Goal: Task Accomplishment & Management: Complete application form

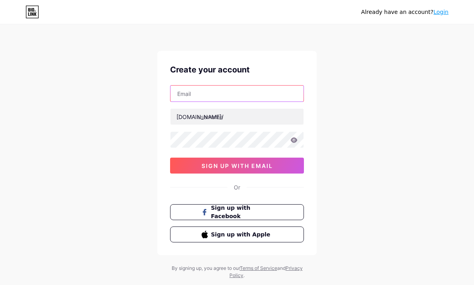
click at [234, 91] on input "text" at bounding box center [236, 94] width 133 height 16
type input "[EMAIL_ADDRESS][DOMAIN_NAME]"
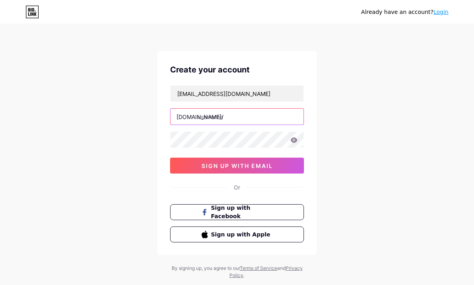
click at [205, 109] on input "text" at bounding box center [236, 117] width 133 height 16
type input "rajajp303"
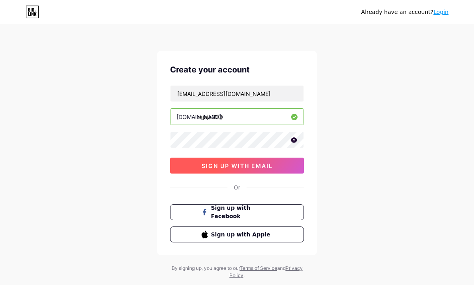
click at [251, 165] on span "sign up with email" at bounding box center [236, 165] width 71 height 7
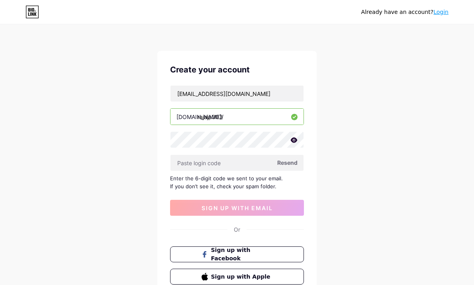
click at [292, 139] on icon at bounding box center [294, 139] width 7 height 5
click at [230, 162] on input "text" at bounding box center [236, 163] width 133 height 16
paste input "411923"
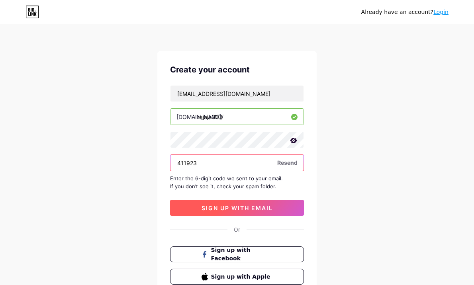
type input "411923"
click at [253, 206] on span "sign up with email" at bounding box center [236, 208] width 71 height 7
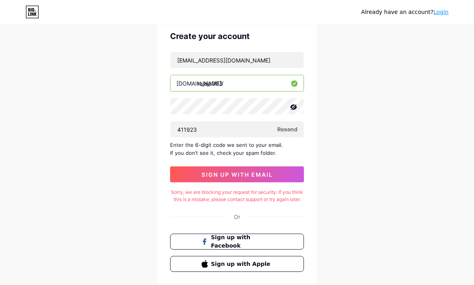
scroll to position [90, 0]
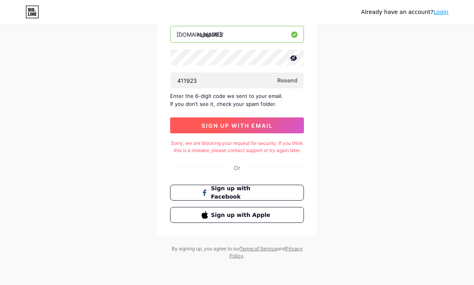
click at [257, 122] on span "sign up with email" at bounding box center [236, 125] width 71 height 7
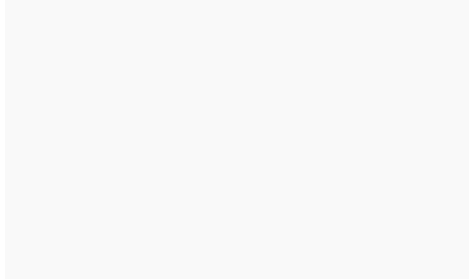
scroll to position [0, 0]
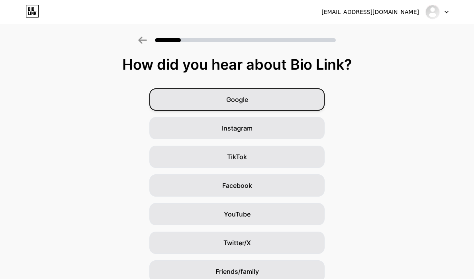
click at [303, 94] on div "Google" at bounding box center [236, 99] width 175 height 22
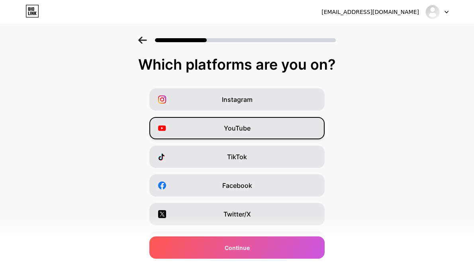
click at [273, 127] on div "YouTube" at bounding box center [236, 128] width 175 height 22
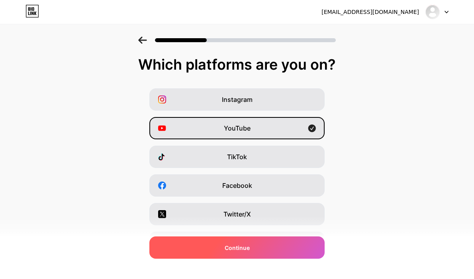
click at [259, 256] on div "Continue" at bounding box center [236, 247] width 175 height 22
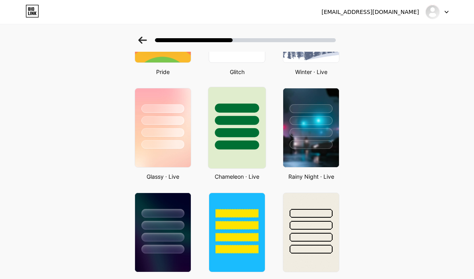
scroll to position [191, 0]
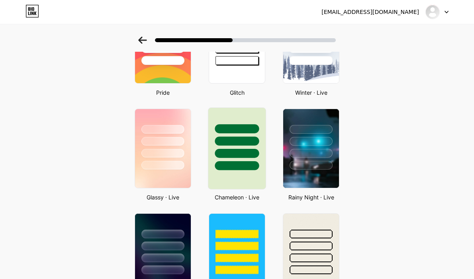
click at [240, 155] on div at bounding box center [236, 153] width 44 height 9
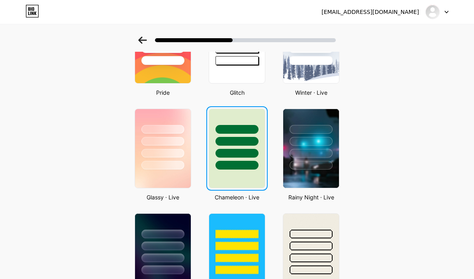
scroll to position [0, 0]
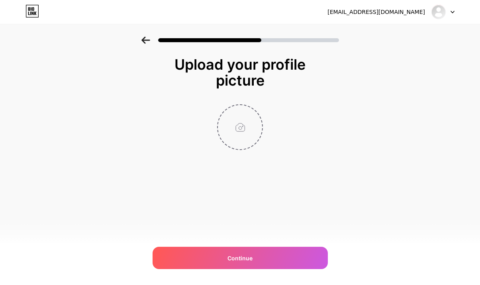
click at [245, 135] on input "file" at bounding box center [240, 127] width 44 height 44
type input "C:\fakepath\rajajp303 logo.jpg"
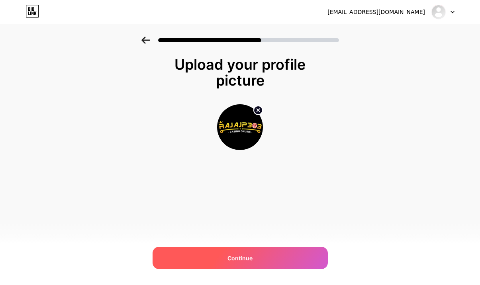
click at [262, 256] on div "Continue" at bounding box center [239, 258] width 175 height 22
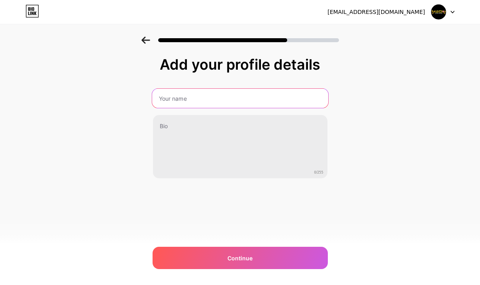
click at [239, 94] on input "text" at bounding box center [240, 98] width 176 height 19
type input "RAJAJP303"
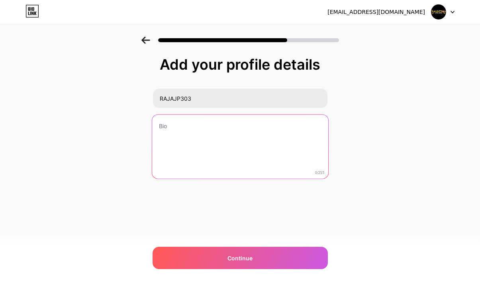
click at [231, 148] on textarea at bounding box center [240, 147] width 176 height 65
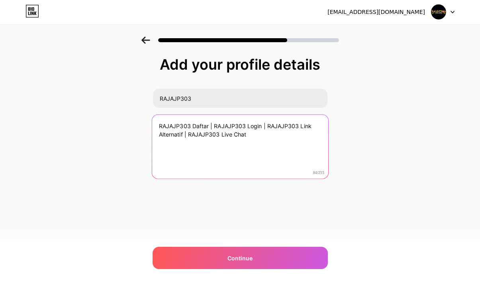
type textarea "RAJAJP303 Daftar | RAJAJP303 Login | RAJAJP303 Link Alternatif | RAJAJP303 Live…"
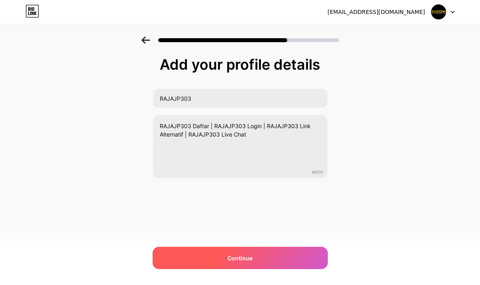
click at [219, 253] on div "Continue" at bounding box center [239, 258] width 175 height 22
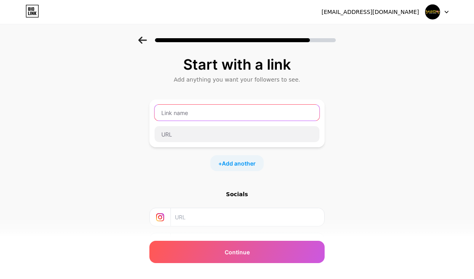
click at [255, 107] on input "text" at bounding box center [236, 113] width 165 height 16
click at [255, 112] on input "text" at bounding box center [236, 113] width 165 height 16
click at [240, 115] on input "text" at bounding box center [236, 113] width 165 height 16
type input "DAFTAR"
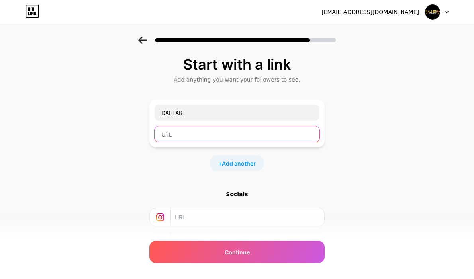
click at [204, 140] on input "text" at bounding box center [236, 134] width 165 height 16
paste input "[URL][DOMAIN_NAME]"
type input "[URL][DOMAIN_NAME]"
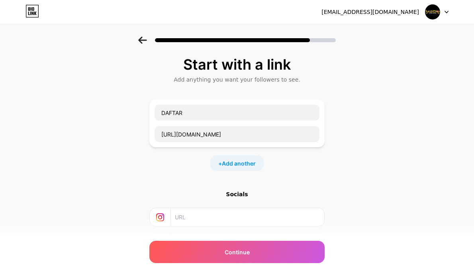
click at [407, 180] on div "Start with a link Add anything you want your followers to see. DAFTAR [URL][DOM…" at bounding box center [237, 177] width 474 height 280
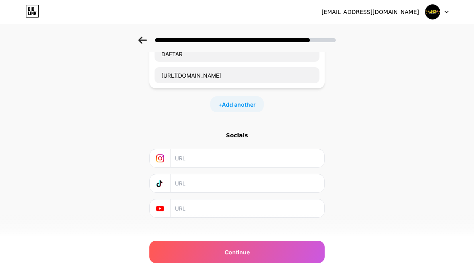
scroll to position [69, 0]
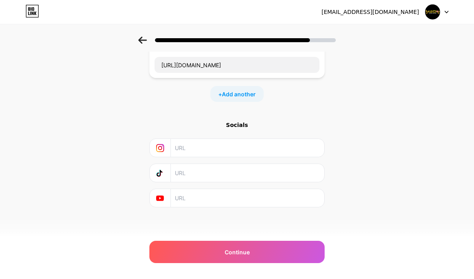
click at [240, 192] on input "text" at bounding box center [247, 198] width 144 height 18
click at [196, 198] on input "text" at bounding box center [247, 198] width 144 height 18
paste input "[URL][DOMAIN_NAME]"
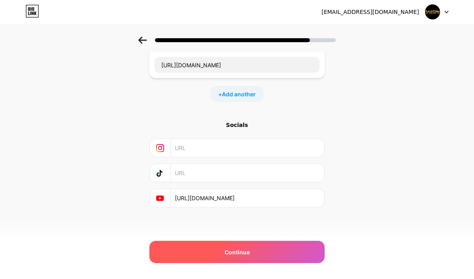
type input "[URL][DOMAIN_NAME]"
click at [233, 255] on span "Continue" at bounding box center [236, 252] width 25 height 8
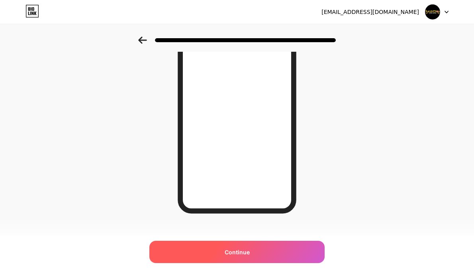
scroll to position [121, 0]
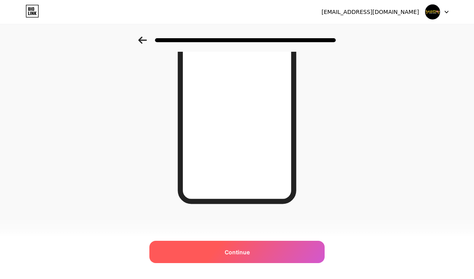
click at [263, 253] on div "Continue" at bounding box center [236, 252] width 175 height 22
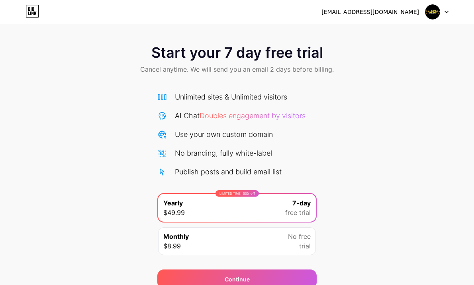
scroll to position [35, 0]
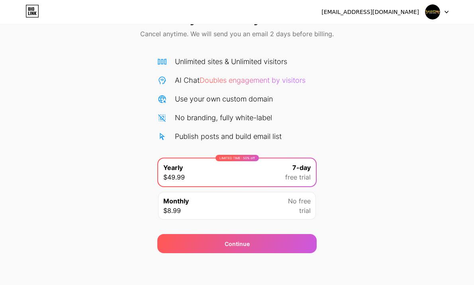
click at [259, 209] on div "Monthly $8.99 No free trial" at bounding box center [237, 206] width 158 height 28
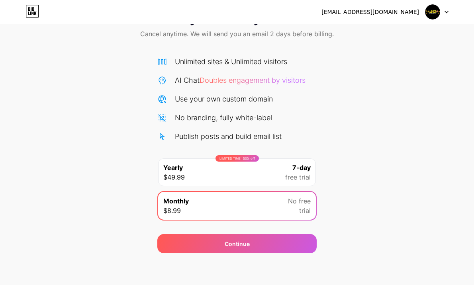
click at [297, 172] on span "free trial" at bounding box center [297, 177] width 25 height 10
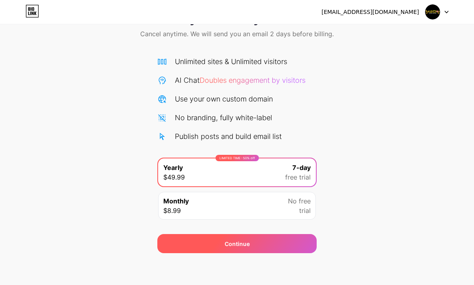
click at [266, 241] on div "Continue" at bounding box center [236, 243] width 159 height 19
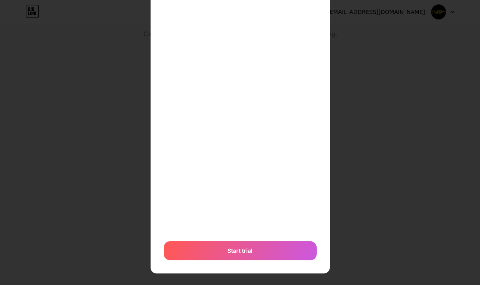
scroll to position [180, 0]
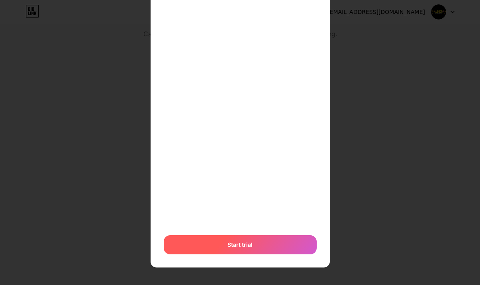
click at [223, 239] on div "Start trial" at bounding box center [240, 244] width 153 height 19
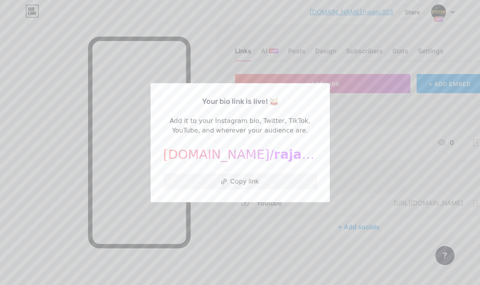
click at [274, 155] on span "rajajp303" at bounding box center [308, 154] width 68 height 15
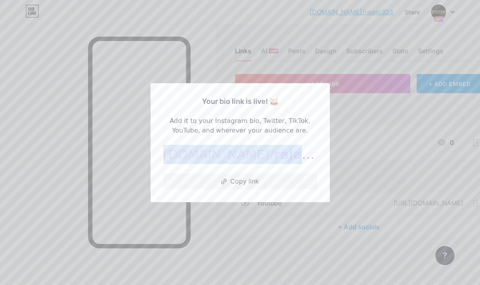
click at [274, 155] on span "rajajp303" at bounding box center [308, 154] width 68 height 15
copy div "[DOMAIN_NAME]/ rajajp303"
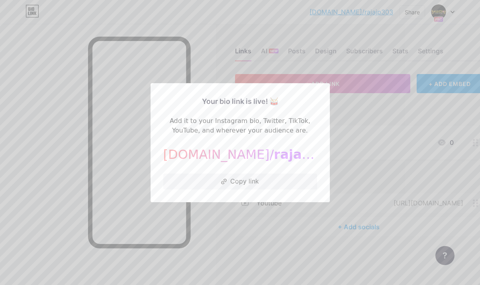
click at [361, 115] on div at bounding box center [240, 142] width 480 height 285
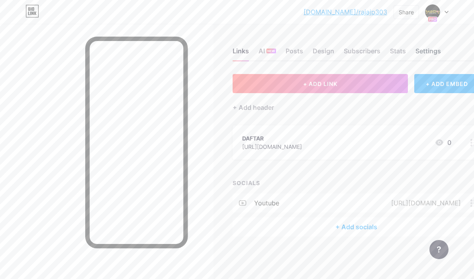
click at [421, 52] on div "Settings" at bounding box center [427, 53] width 25 height 14
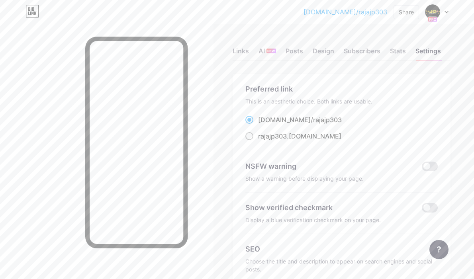
click at [304, 138] on div "rajajp303 .[DOMAIN_NAME]" at bounding box center [299, 136] width 83 height 10
click at [263, 141] on input "rajajp303 .[DOMAIN_NAME]" at bounding box center [260, 143] width 5 height 5
radio input "true"
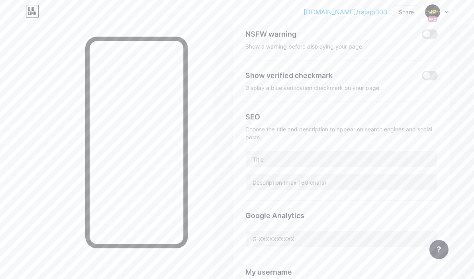
scroll to position [133, 0]
drag, startPoint x: 333, startPoint y: 168, endPoint x: 328, endPoint y: 166, distance: 5.9
click at [333, 168] on div "SEO Choose the title and description to appear on search engines and social pos…" at bounding box center [341, 150] width 192 height 99
click at [328, 158] on input "text" at bounding box center [341, 159] width 191 height 16
type input "RAJAJP303 RESMI"
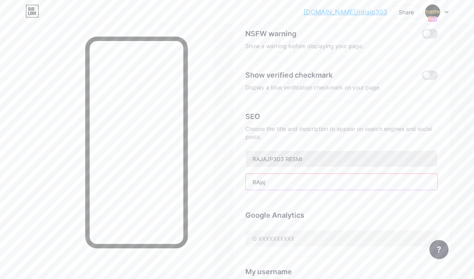
type input "RAjajp"
type input "r"
type input "Rajajp303 merupakan agen resmi game online dengan layanan ratusan permainan mud…"
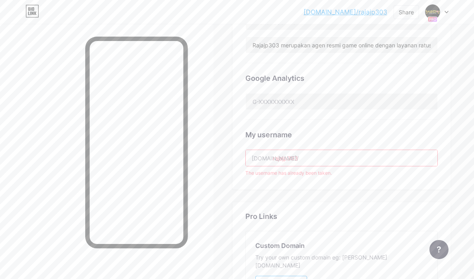
scroll to position [268, 0]
click at [326, 161] on input "rajajp303" at bounding box center [341, 159] width 191 height 16
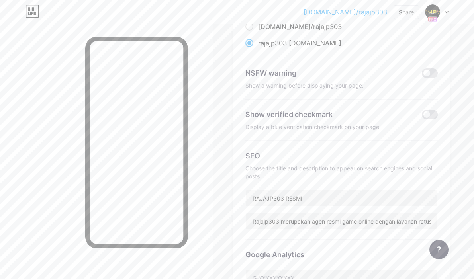
scroll to position [159, 0]
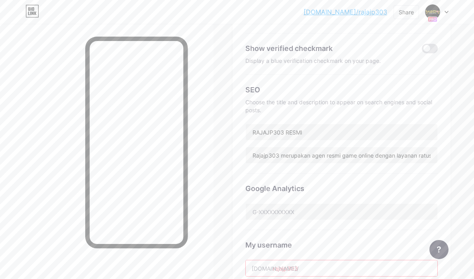
click at [325, 189] on div "Google Analytics" at bounding box center [341, 188] width 192 height 11
click at [324, 201] on div "Google Analytics" at bounding box center [341, 202] width 192 height 57
click at [324, 203] on div at bounding box center [341, 211] width 192 height 17
click at [324, 209] on input "text" at bounding box center [341, 212] width 191 height 16
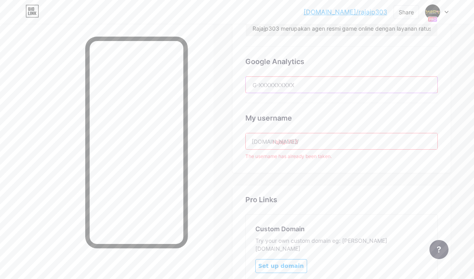
scroll to position [292, 0]
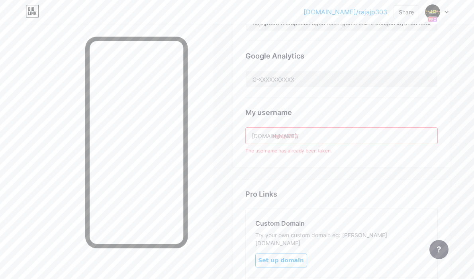
click at [311, 132] on input "rajajp303" at bounding box center [341, 136] width 191 height 16
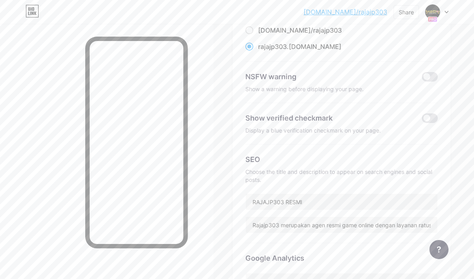
scroll to position [0, 0]
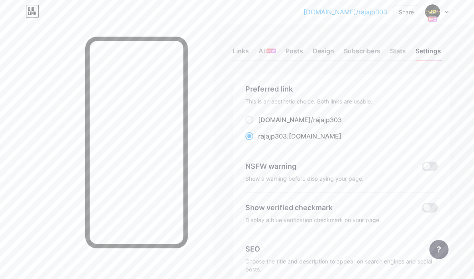
click at [389, 51] on div "Links AI NEW Posts Design Subscribers Stats Settings" at bounding box center [341, 47] width 218 height 28
click at [396, 51] on div "Stats" at bounding box center [398, 53] width 16 height 14
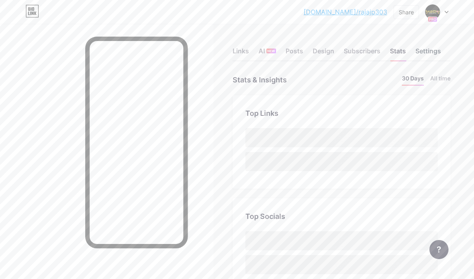
click at [421, 49] on div "Settings" at bounding box center [427, 53] width 25 height 14
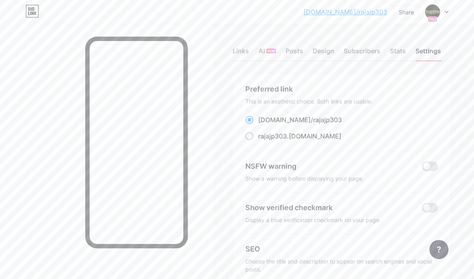
click at [302, 136] on div "rajajp303 .[DOMAIN_NAME]" at bounding box center [299, 136] width 83 height 10
click at [263, 141] on input "rajajp303 .[DOMAIN_NAME]" at bounding box center [260, 143] width 5 height 5
radio input "true"
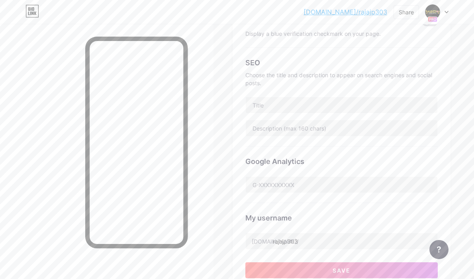
scroll to position [186, 0]
click at [307, 105] on input "text" at bounding box center [341, 105] width 191 height 16
type input "Rajajp303 Resmi"
type input "Rajajp303 merupakan agen resmi game online dengan layanan ratusan permainan mud…"
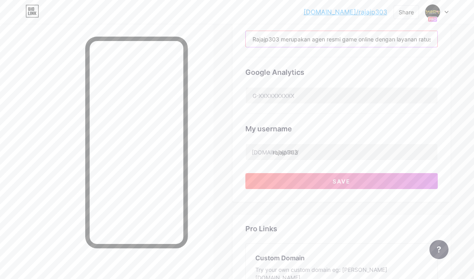
scroll to position [292, 0]
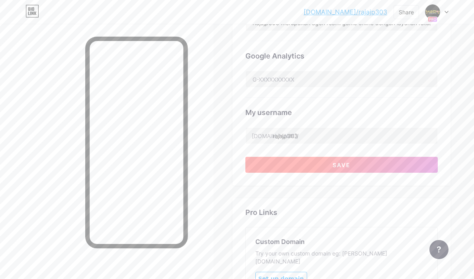
click at [333, 165] on button "Save" at bounding box center [341, 165] width 192 height 16
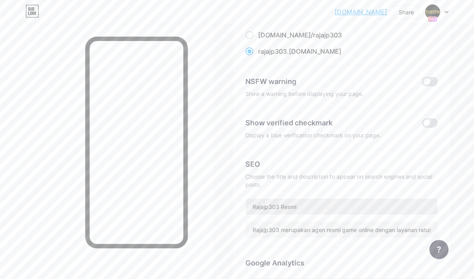
scroll to position [80, 0]
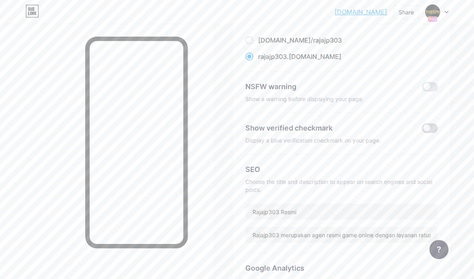
click at [425, 127] on span at bounding box center [429, 128] width 16 height 10
click at [421, 130] on input "checkbox" at bounding box center [421, 130] width 0 height 0
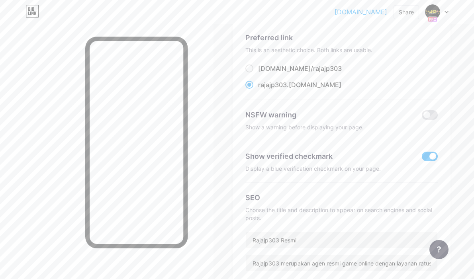
scroll to position [1, 0]
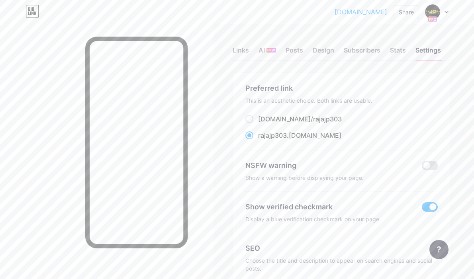
click at [253, 51] on div "Links AI NEW Posts Design Subscribers Stats Settings" at bounding box center [341, 47] width 218 height 28
click at [248, 49] on div "Links" at bounding box center [240, 52] width 16 height 14
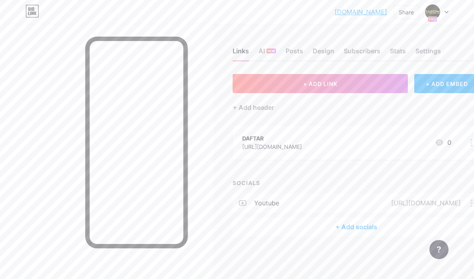
scroll to position [6, 0]
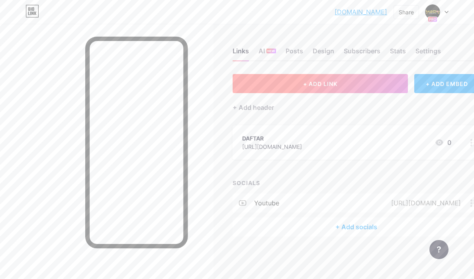
click at [311, 84] on button "+ ADD LINK" at bounding box center [319, 83] width 175 height 19
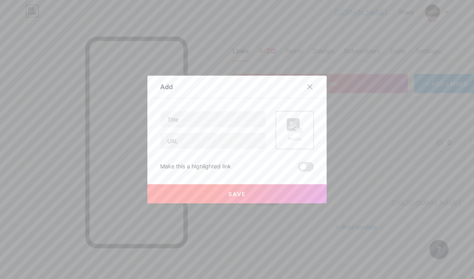
scroll to position [0, 0]
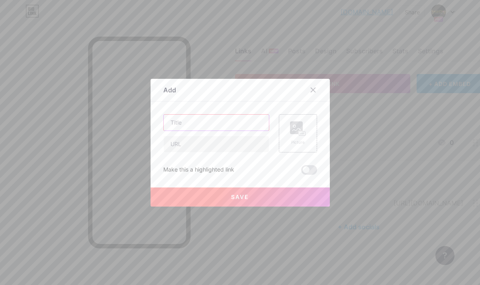
click at [200, 116] on input "text" at bounding box center [216, 123] width 105 height 16
type input "Login"
paste input "[URL][DOMAIN_NAME]"
type input "[URL][DOMAIN_NAME]"
click at [280, 188] on button "Save" at bounding box center [239, 196] width 179 height 19
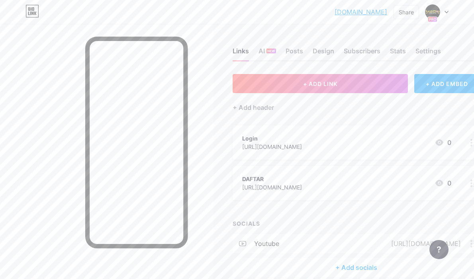
drag, startPoint x: 284, startPoint y: 185, endPoint x: 279, endPoint y: 144, distance: 41.7
click at [289, 135] on span "Login [URL][DOMAIN_NAME] 0 DAFTAR [URL][DOMAIN_NAME] 0" at bounding box center [355, 162] width 247 height 75
click at [271, 173] on div "DAFTAR [URL][DOMAIN_NAME] 0" at bounding box center [355, 183] width 247 height 34
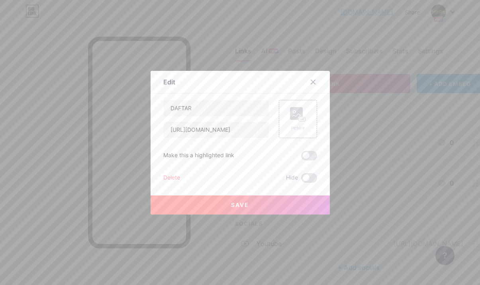
click at [321, 75] on div at bounding box center [318, 82] width 24 height 14
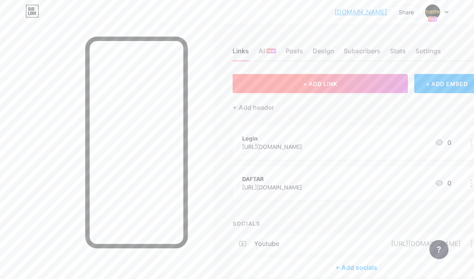
click at [317, 76] on button "+ ADD LINK" at bounding box center [319, 83] width 175 height 19
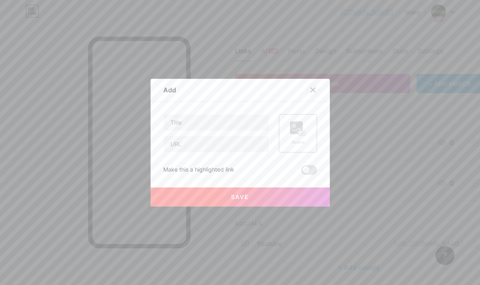
click at [310, 89] on icon at bounding box center [313, 90] width 6 height 6
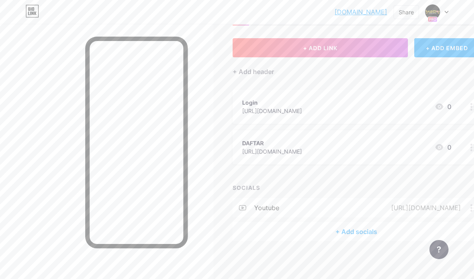
scroll to position [37, 0]
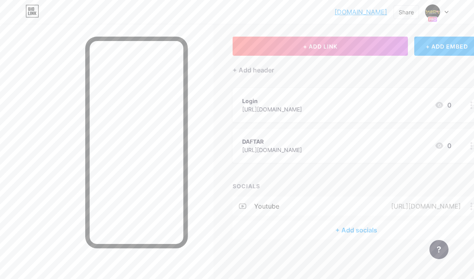
click at [273, 97] on div "Login" at bounding box center [272, 101] width 60 height 8
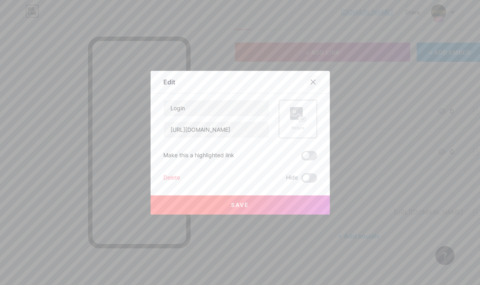
click at [314, 79] on icon at bounding box center [313, 82] width 6 height 6
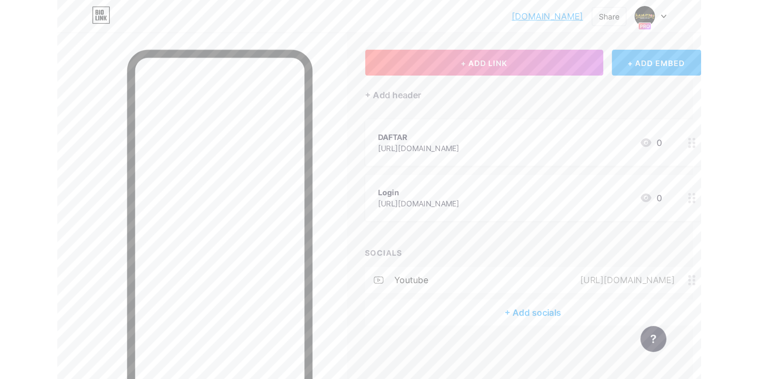
scroll to position [0, 0]
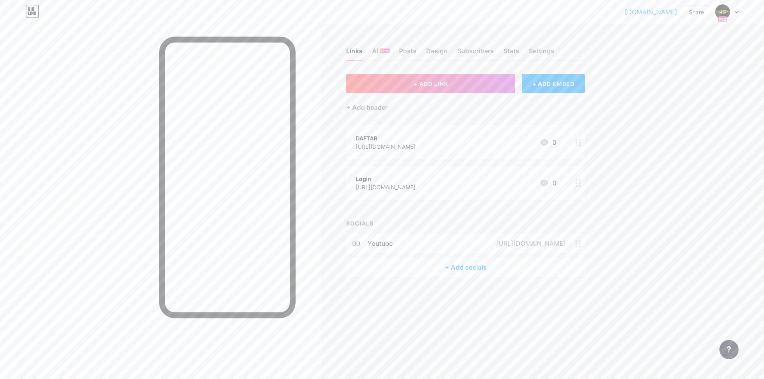
click at [362, 180] on div "Login" at bounding box center [386, 179] width 60 height 8
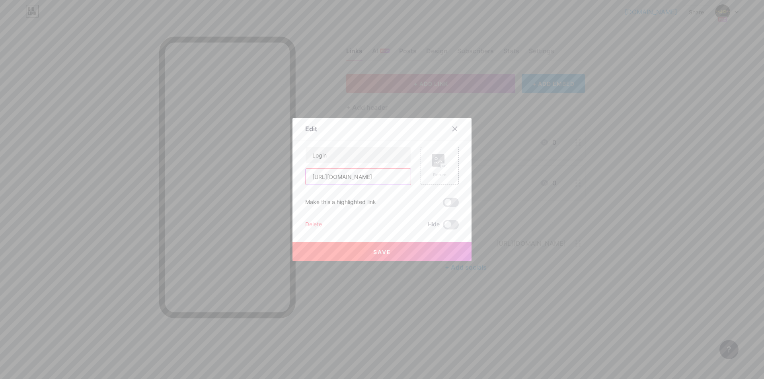
click at [391, 178] on input "[URL][DOMAIN_NAME]" at bounding box center [358, 177] width 105 height 16
click at [363, 158] on input "Login" at bounding box center [358, 155] width 105 height 16
type input "LOGIN"
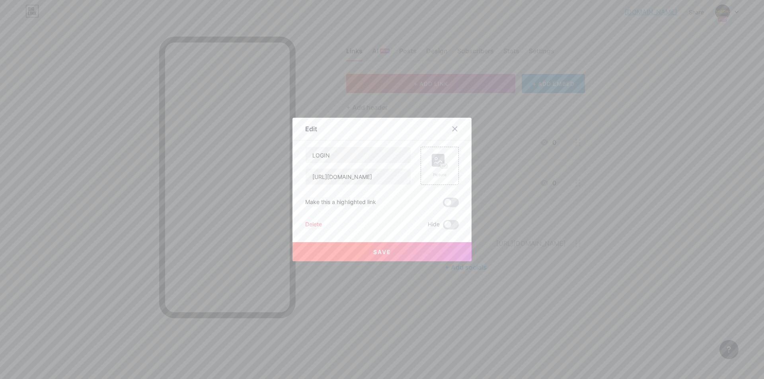
click at [395, 259] on button "Save" at bounding box center [381, 251] width 179 height 19
click at [386, 252] on span at bounding box center [382, 252] width 12 height 12
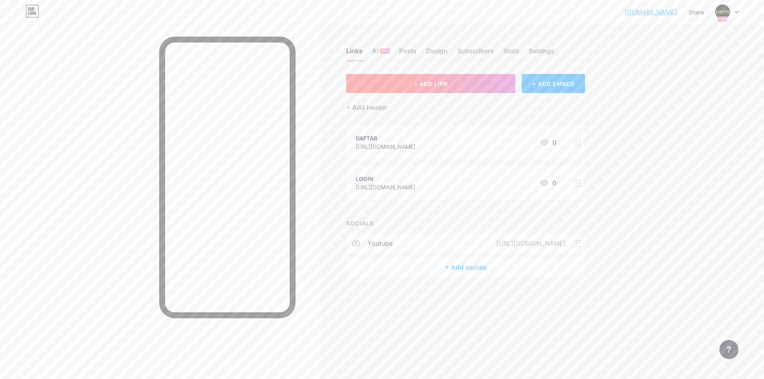
click at [453, 86] on button "+ ADD LINK" at bounding box center [430, 83] width 169 height 19
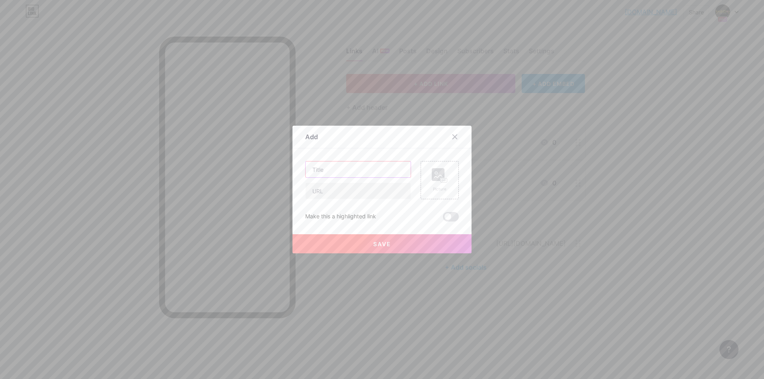
click at [373, 165] on input "text" at bounding box center [358, 170] width 105 height 16
click at [364, 193] on input "text" at bounding box center [358, 191] width 105 height 16
paste input "[URL][DOMAIN_NAME]"
click at [369, 191] on input "[URL][DOMAIN_NAME]" at bounding box center [358, 191] width 105 height 16
click at [370, 191] on input "[URL][DOMAIN_NAME]" at bounding box center [358, 191] width 105 height 16
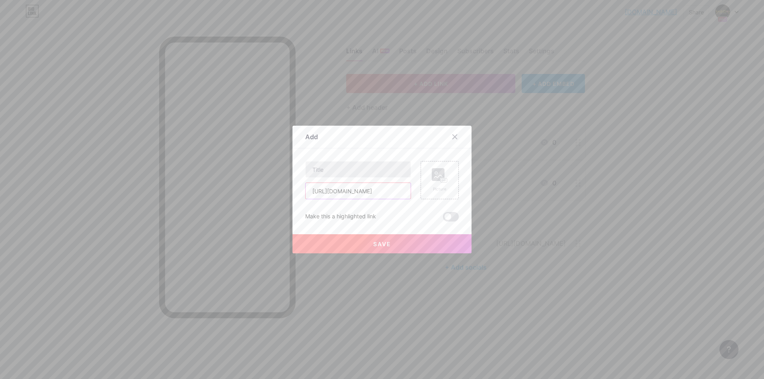
type input "[URL][DOMAIN_NAME]"
click at [345, 164] on input "text" at bounding box center [358, 170] width 105 height 16
type input "LIVE CHAT"
click at [398, 238] on button "Save" at bounding box center [381, 243] width 179 height 19
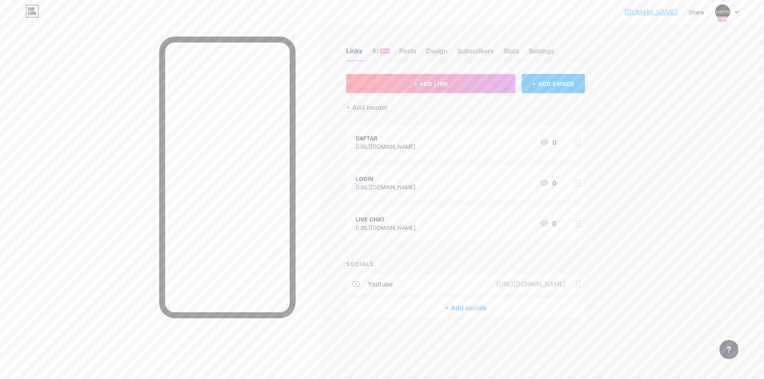
click at [473, 140] on icon at bounding box center [544, 142] width 8 height 6
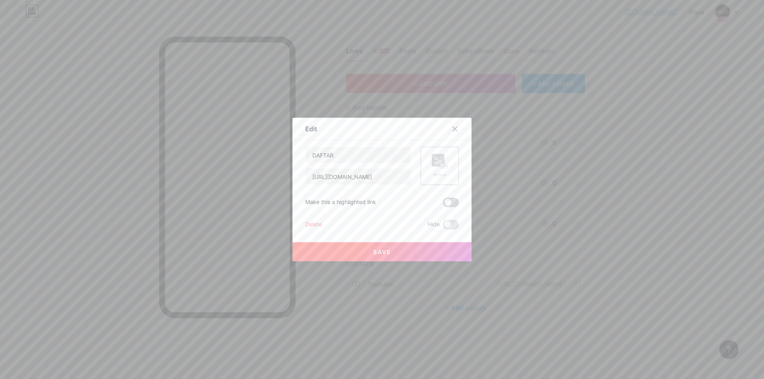
click at [450, 205] on span at bounding box center [451, 203] width 16 height 10
click at [443, 205] on input "checkbox" at bounding box center [443, 205] width 0 height 0
click at [429, 250] on button "Save" at bounding box center [381, 251] width 179 height 19
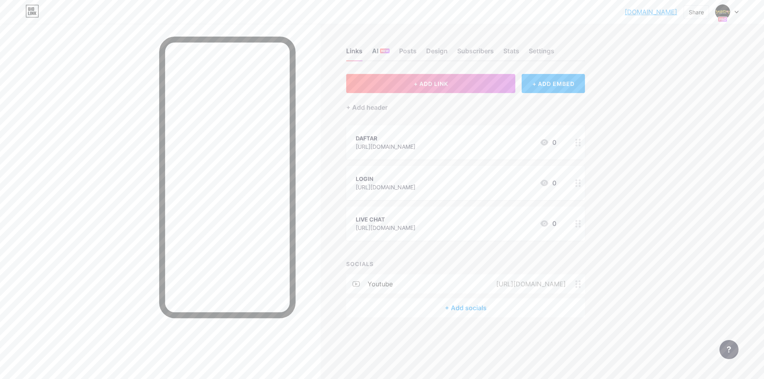
click at [383, 49] on span "NEW" at bounding box center [385, 51] width 8 height 5
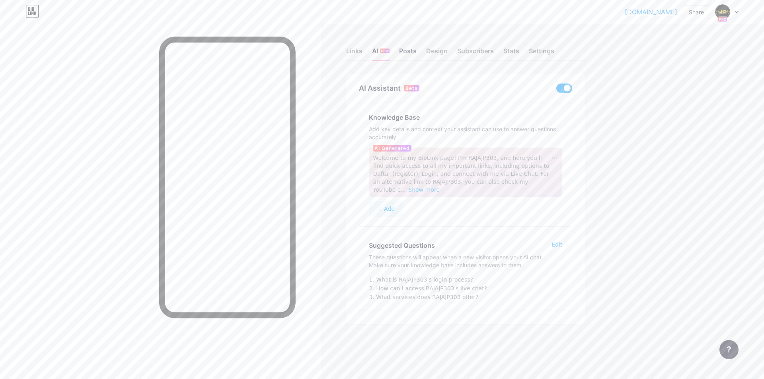
click at [411, 49] on div "Posts" at bounding box center [408, 53] width 18 height 14
click at [425, 56] on div "Links AI NEW Posts Design Subscribers Stats Settings" at bounding box center [465, 47] width 239 height 28
click at [404, 53] on div "Posts" at bounding box center [408, 53] width 18 height 14
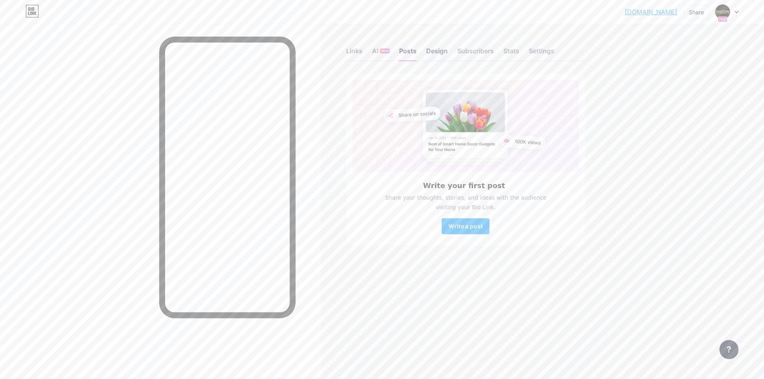
click at [447, 48] on div "Design" at bounding box center [436, 53] width 21 height 14
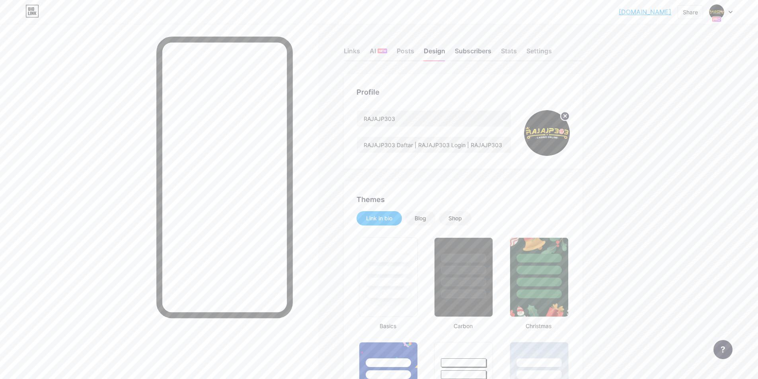
click at [467, 48] on div "Subscribers" at bounding box center [473, 53] width 37 height 14
click at [473, 47] on div "Stats" at bounding box center [509, 53] width 16 height 14
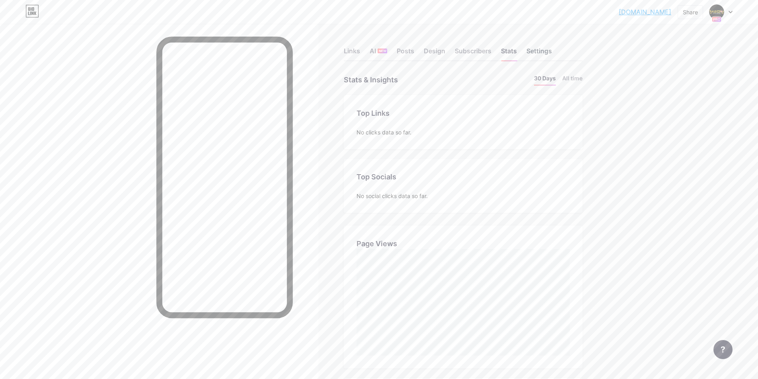
scroll to position [379, 758]
click at [473, 48] on div "Settings" at bounding box center [538, 53] width 25 height 14
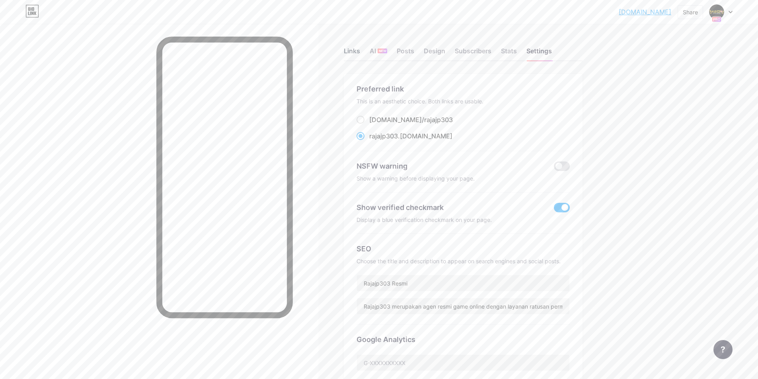
click at [355, 52] on div "Links" at bounding box center [352, 53] width 16 height 14
